Goal: Navigation & Orientation: Find specific page/section

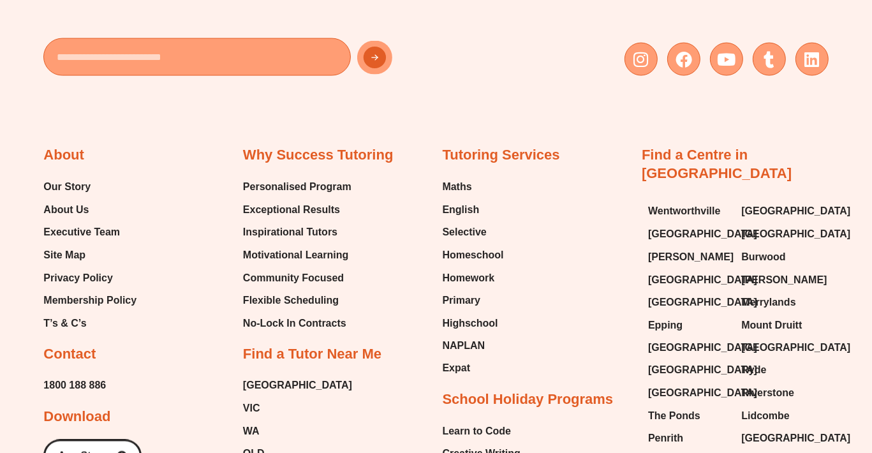
scroll to position [6212, 0]
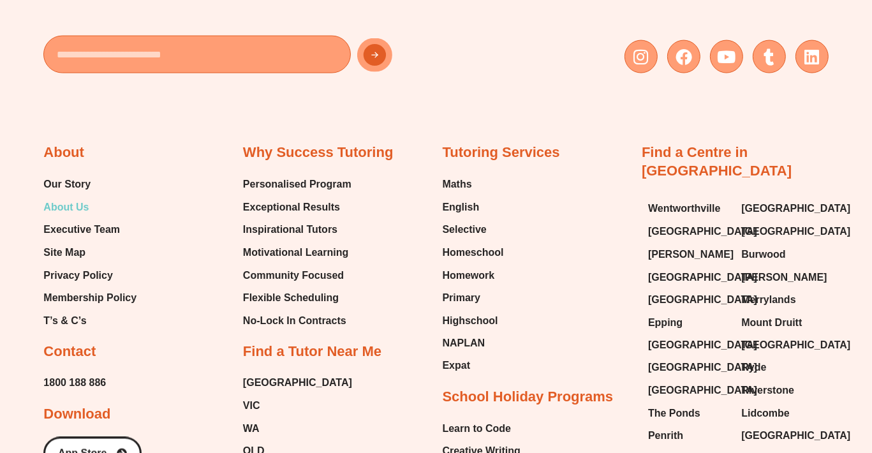
click at [82, 212] on span "About Us" at bounding box center [65, 207] width 45 height 19
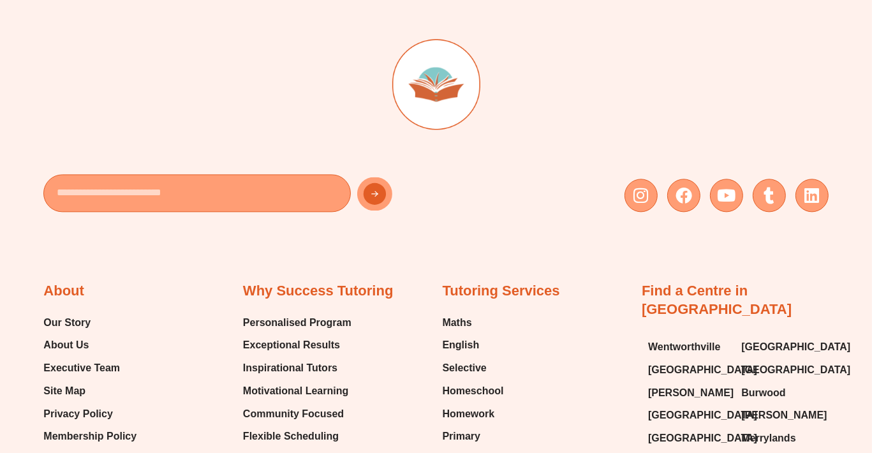
scroll to position [2490, 0]
click at [71, 368] on span "Executive Team" at bounding box center [81, 367] width 77 height 19
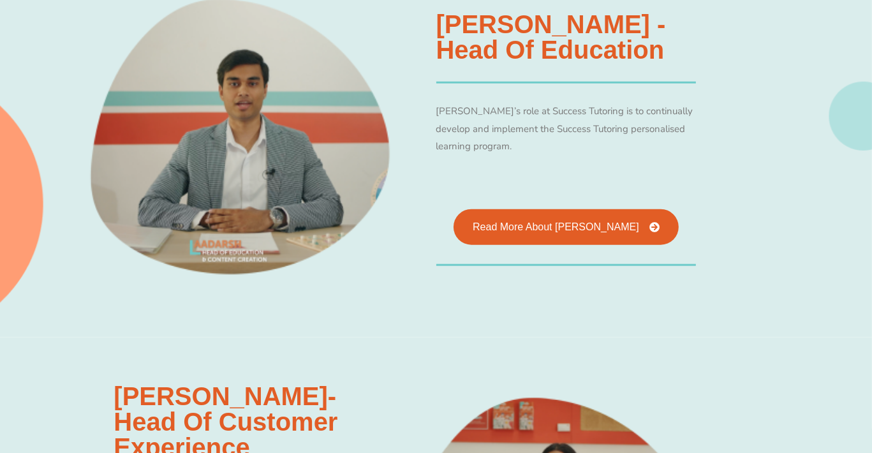
scroll to position [818, 0]
